Goal: Find specific page/section: Find specific page/section

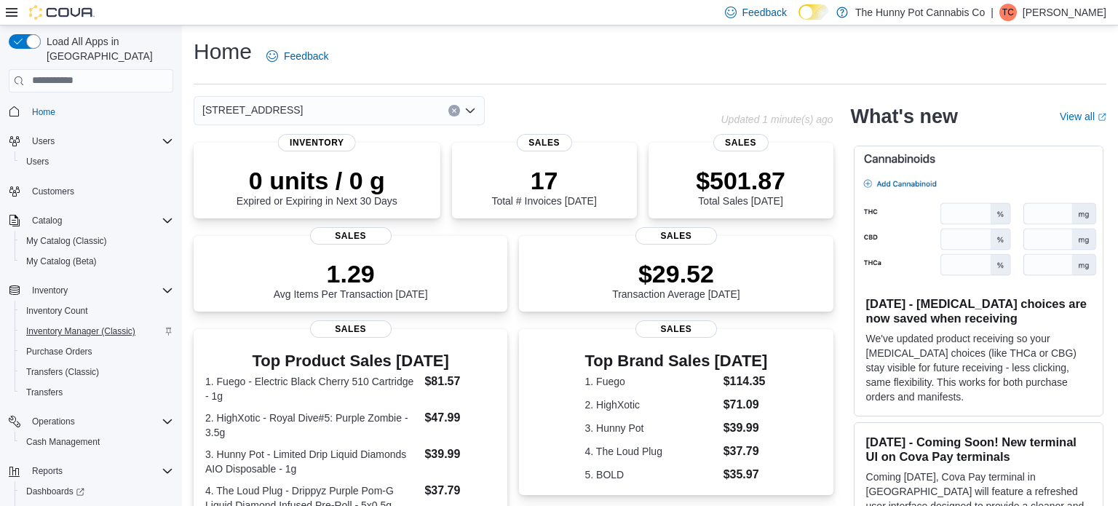
scroll to position [44, 0]
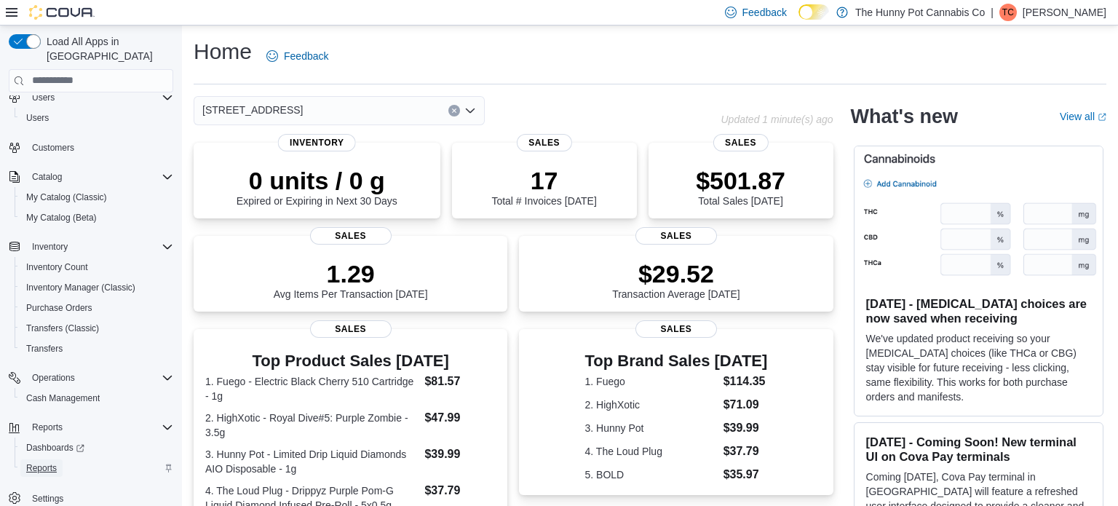
click at [45, 462] on span "Reports" at bounding box center [41, 468] width 31 height 12
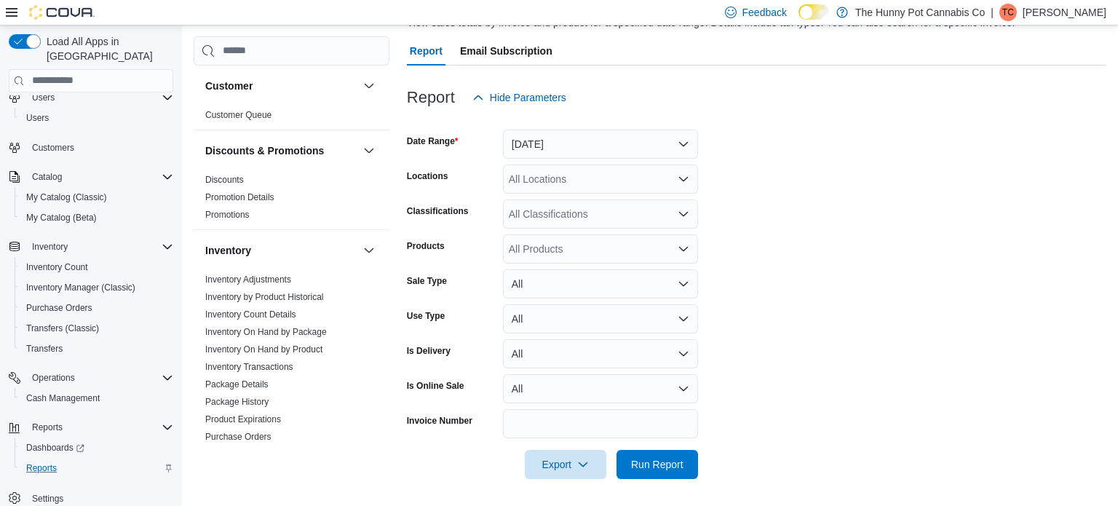
scroll to position [123, 0]
click at [683, 178] on icon "Open list of options" at bounding box center [683, 177] width 9 height 4
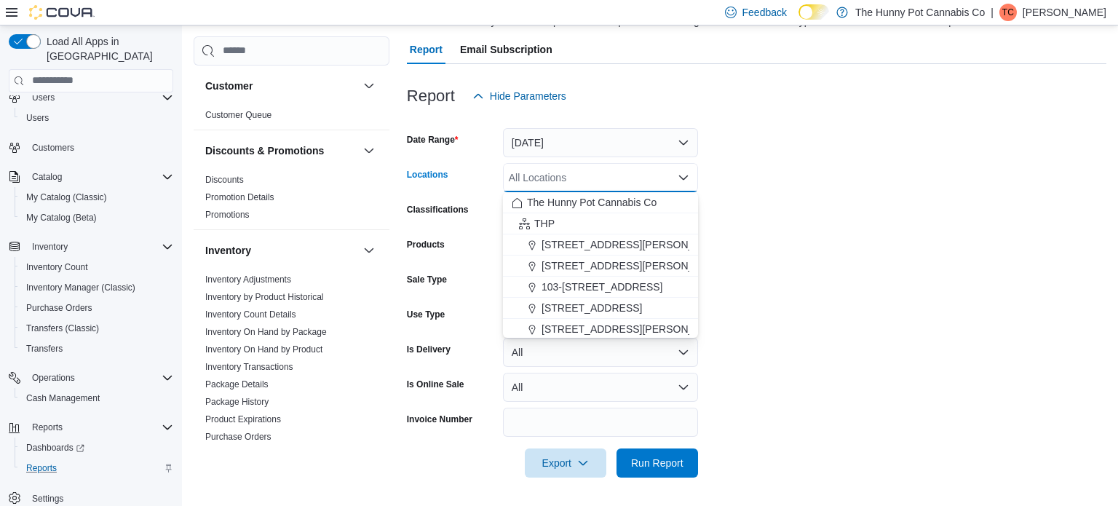
click at [683, 178] on icon "Close list of options" at bounding box center [683, 177] width 9 height 4
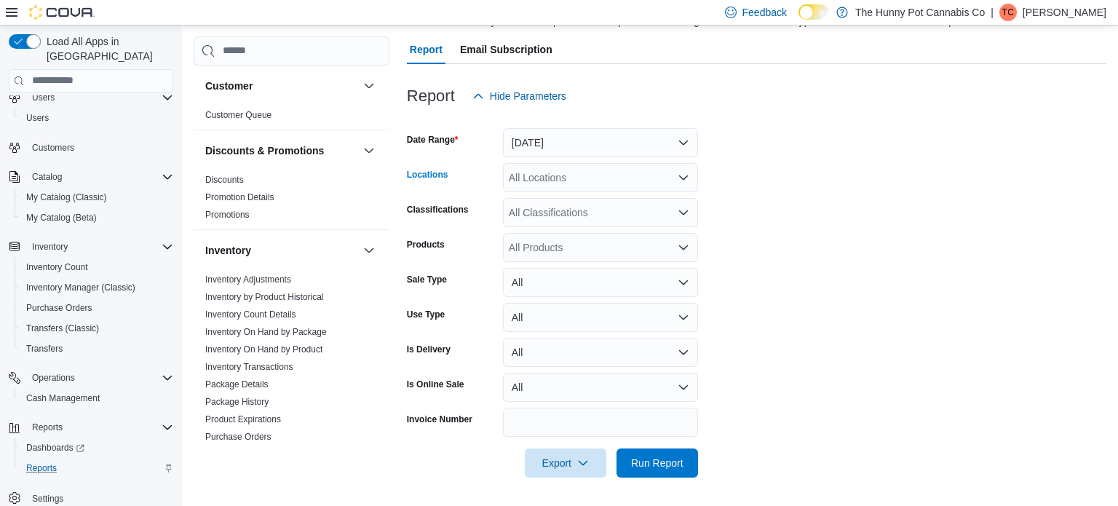
click at [806, 176] on form "Date Range [DATE] Locations All Locations Classifications All Classifications P…" at bounding box center [756, 294] width 699 height 367
click at [832, 138] on form "Date Range [DATE] Locations All Locations Classifications All Classifications P…" at bounding box center [756, 294] width 699 height 367
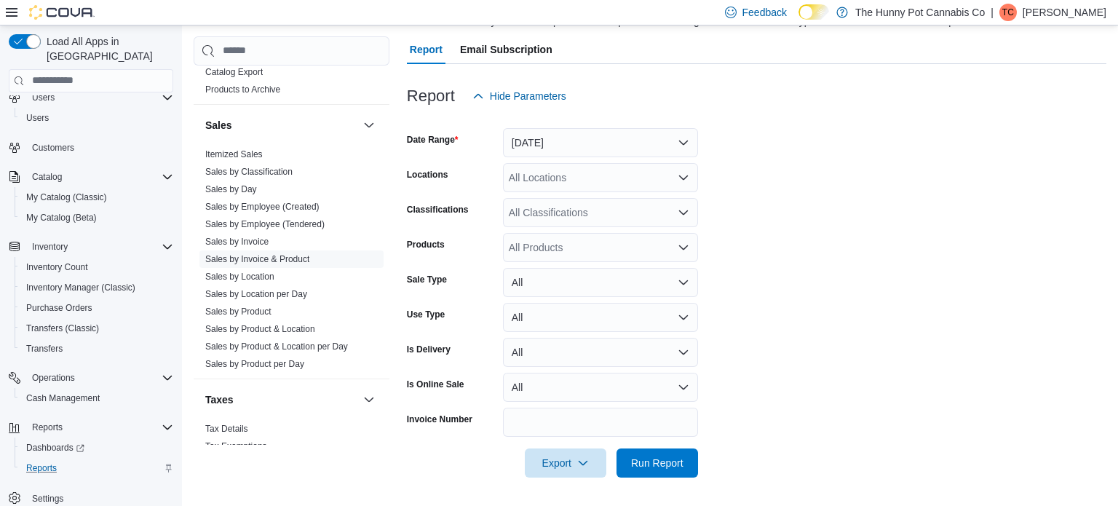
scroll to position [705, 0]
